Goal: Contribute content: Add original content to the website for others to see

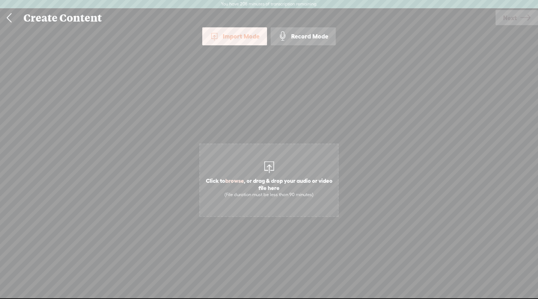
click at [10, 19] on link at bounding box center [9, 18] width 18 height 19
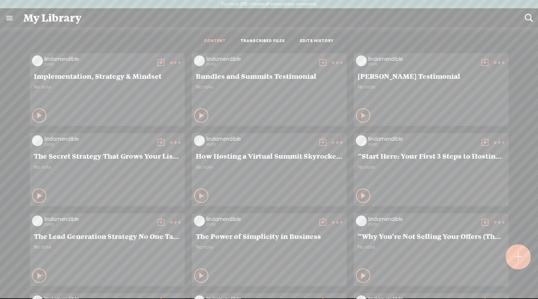
click at [520, 260] on t at bounding box center [518, 257] width 6 height 16
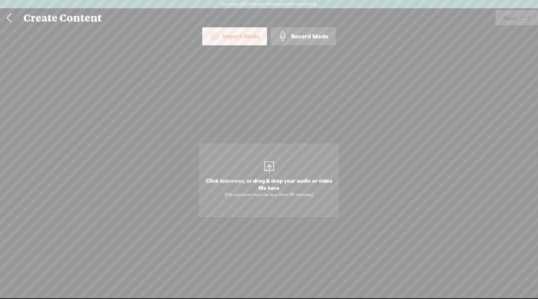
click at [307, 37] on div "Record Mode" at bounding box center [302, 36] width 65 height 18
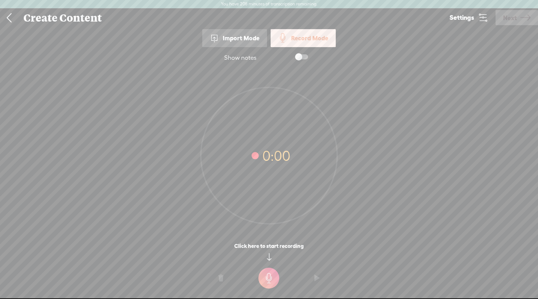
drag, startPoint x: 270, startPoint y: 279, endPoint x: 263, endPoint y: 43, distance: 236.8
click at [270, 279] on t at bounding box center [268, 278] width 21 height 21
click at [270, 279] on t at bounding box center [268, 283] width 21 height 21
click at [9, 19] on link at bounding box center [9, 18] width 18 height 19
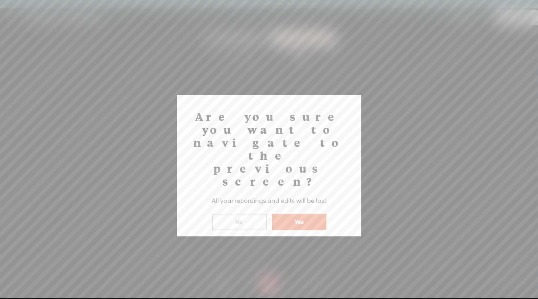
drag, startPoint x: 292, startPoint y: 179, endPoint x: 311, endPoint y: 175, distance: 19.9
click at [292, 214] on button "Yes" at bounding box center [299, 222] width 55 height 17
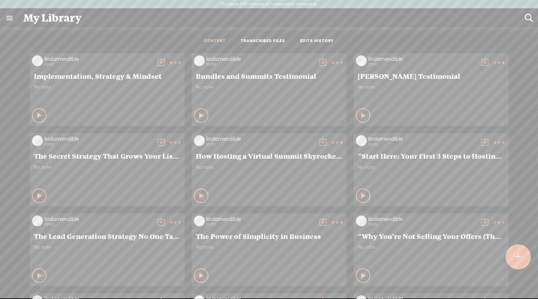
click at [519, 259] on t at bounding box center [518, 257] width 6 height 16
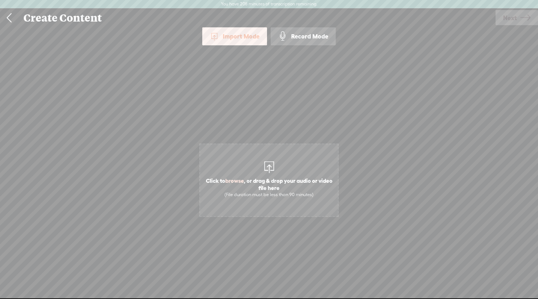
click at [315, 38] on div "Record Mode" at bounding box center [302, 36] width 65 height 18
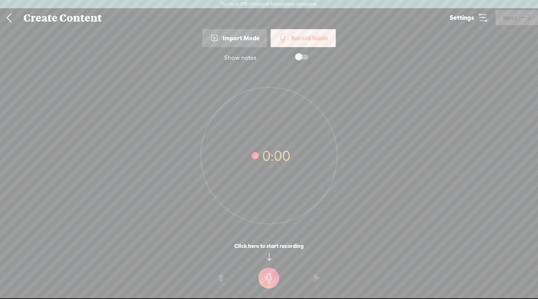
click at [484, 19] on icon at bounding box center [483, 18] width 10 height 10
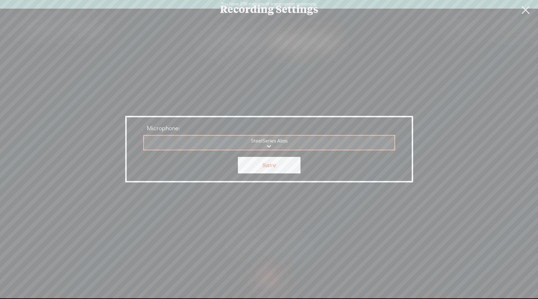
click at [268, 163] on link "Save" at bounding box center [269, 165] width 63 height 17
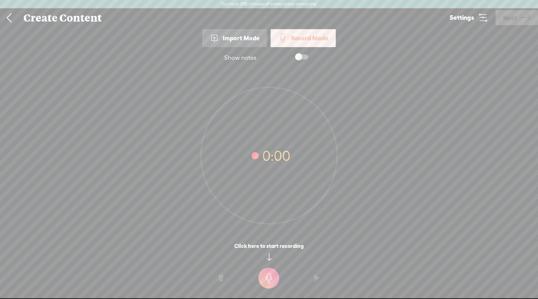
click at [271, 282] on t at bounding box center [268, 278] width 21 height 21
click at [269, 284] on t at bounding box center [268, 283] width 21 height 21
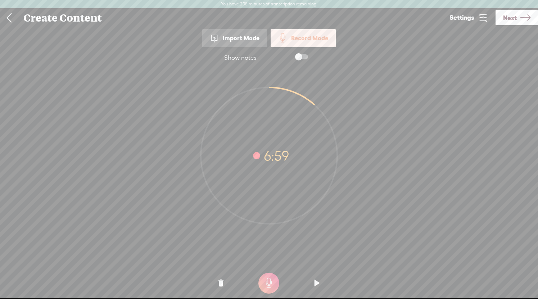
click at [522, 22] on icon at bounding box center [525, 18] width 10 height 18
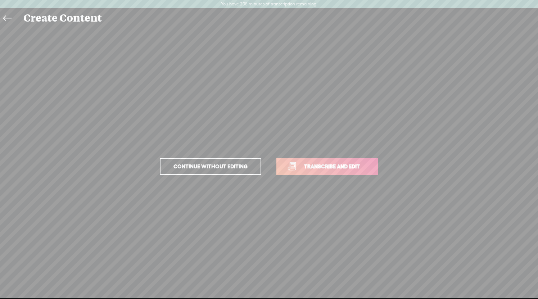
click at [354, 169] on span "Transcribe and edit" at bounding box center [331, 166] width 71 height 8
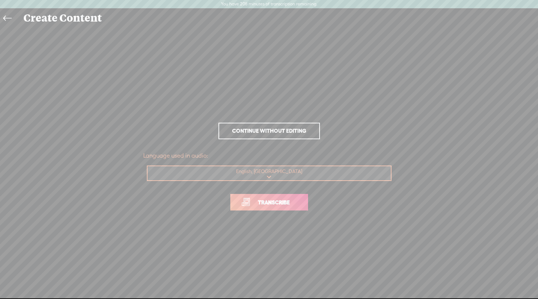
drag, startPoint x: 273, startPoint y: 201, endPoint x: 282, endPoint y: 205, distance: 10.0
click at [273, 201] on span "Transcribe" at bounding box center [273, 202] width 47 height 8
